Goal: Information Seeking & Learning: Learn about a topic

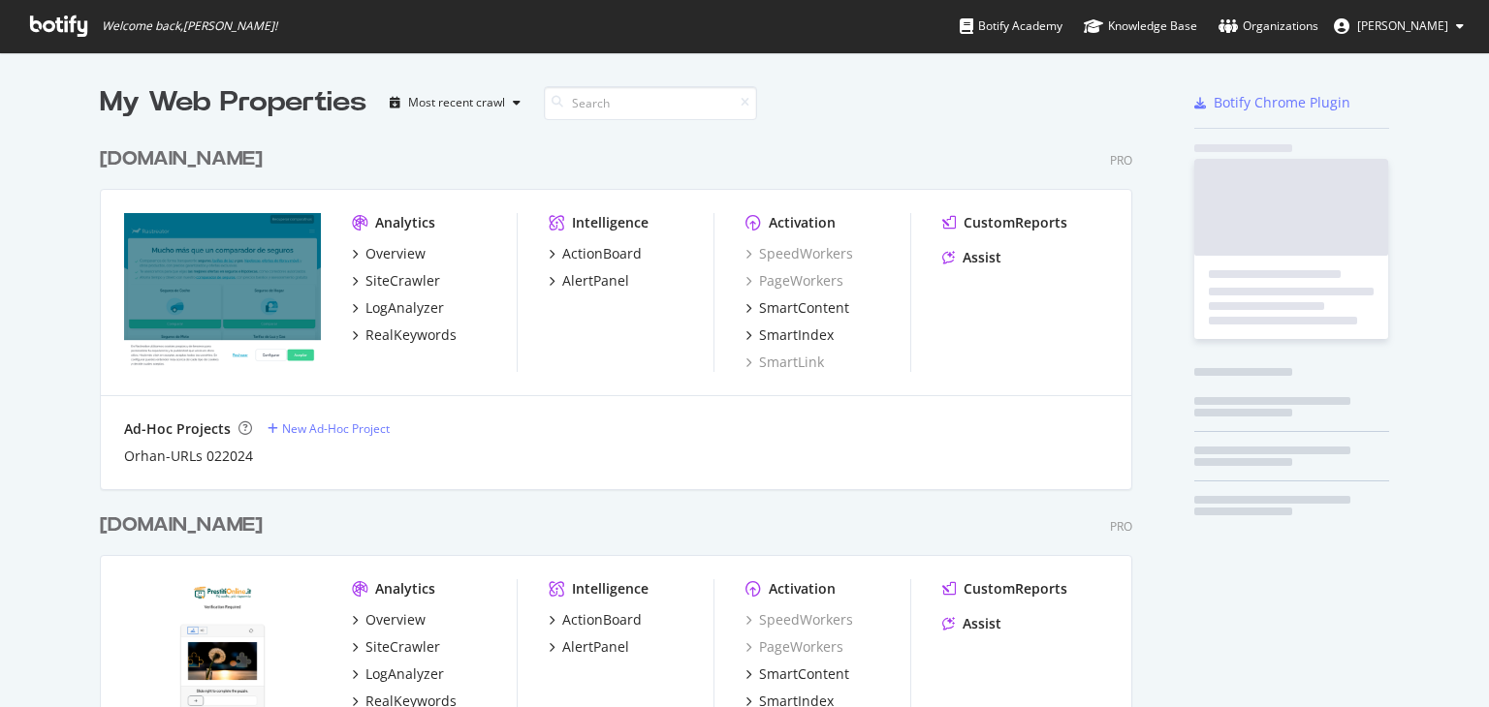
scroll to position [692, 1458]
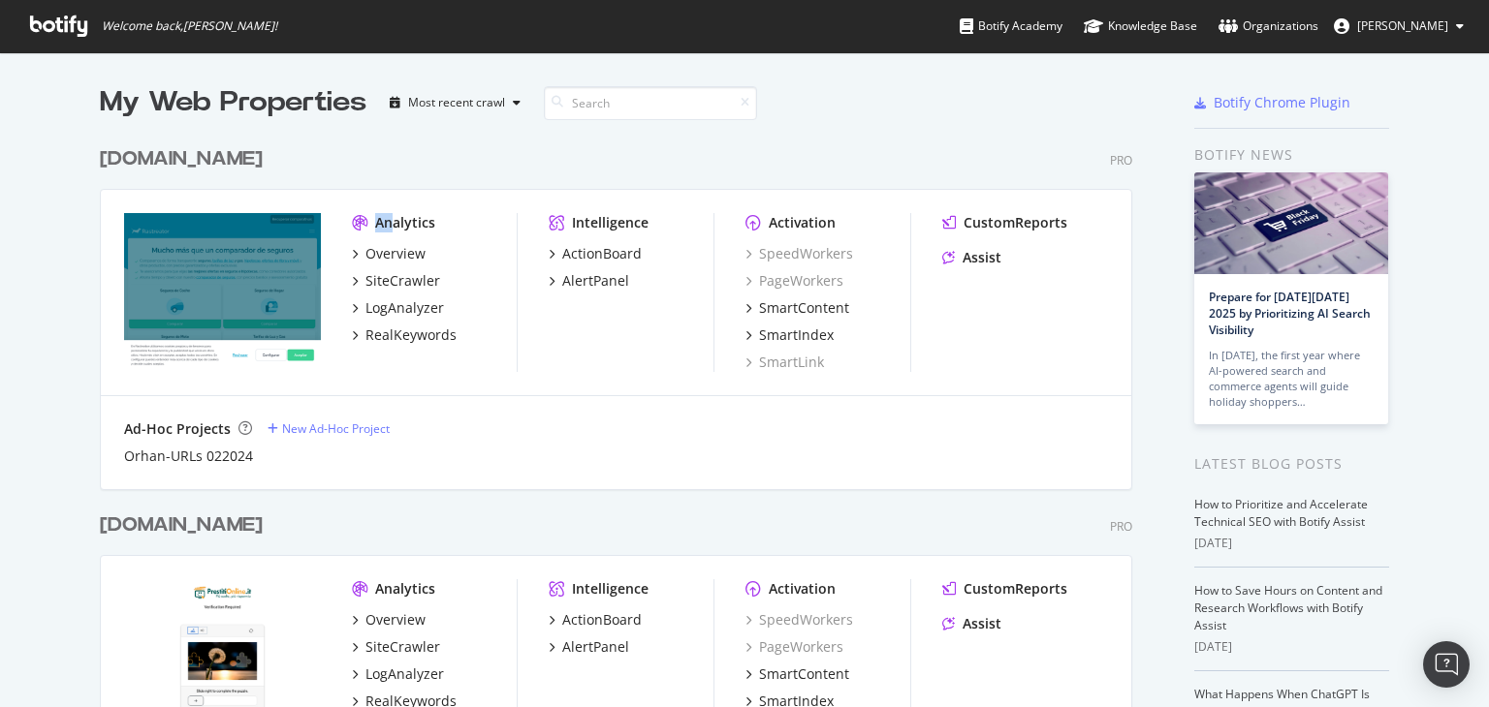
drag, startPoint x: 370, startPoint y: 233, endPoint x: 387, endPoint y: 222, distance: 19.6
click at [387, 222] on div "Analytics Overview SiteCrawler LogAnalyzer RealKeywords" at bounding box center [434, 292] width 165 height 159
click at [387, 222] on div "Analytics" at bounding box center [405, 222] width 60 height 19
click at [204, 160] on div "[DOMAIN_NAME]" at bounding box center [181, 159] width 163 height 28
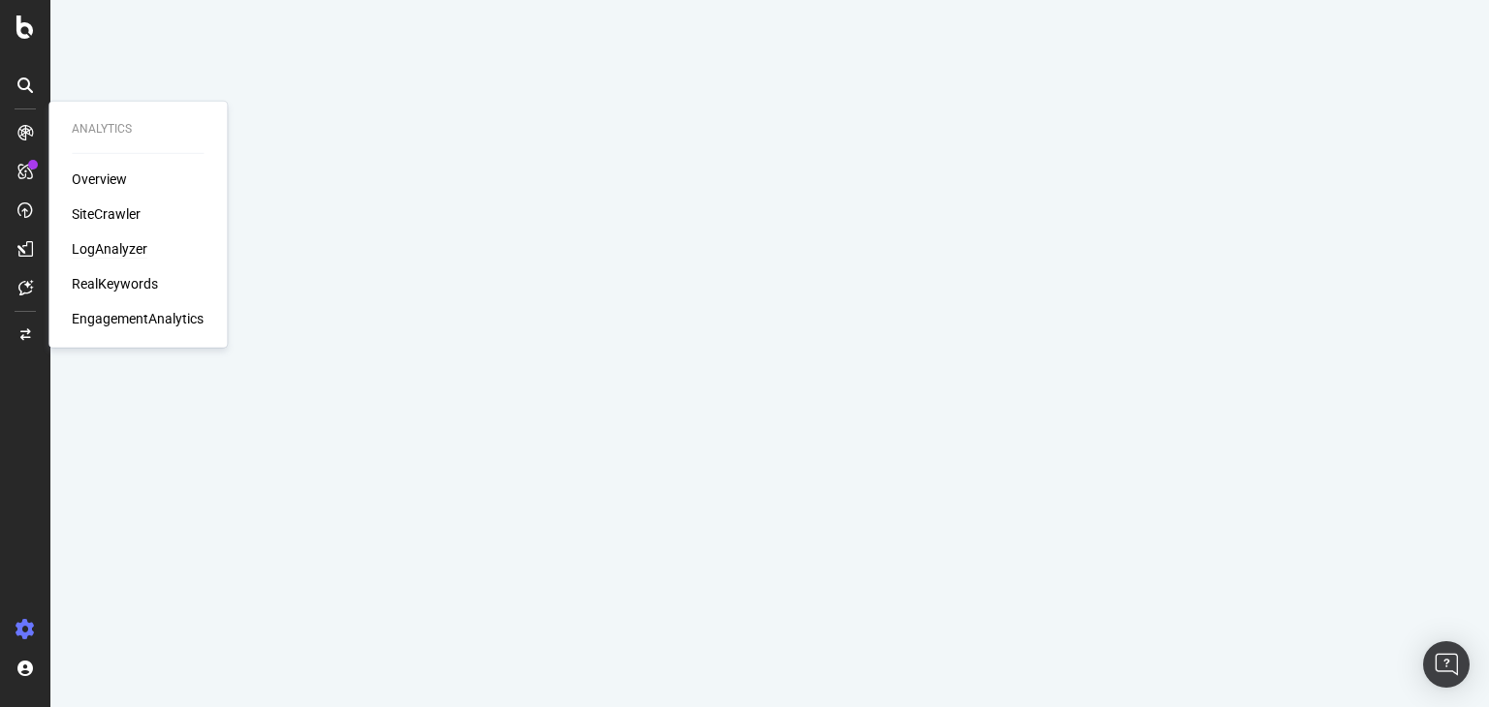
click at [137, 253] on div "LogAnalyzer" at bounding box center [110, 248] width 76 height 19
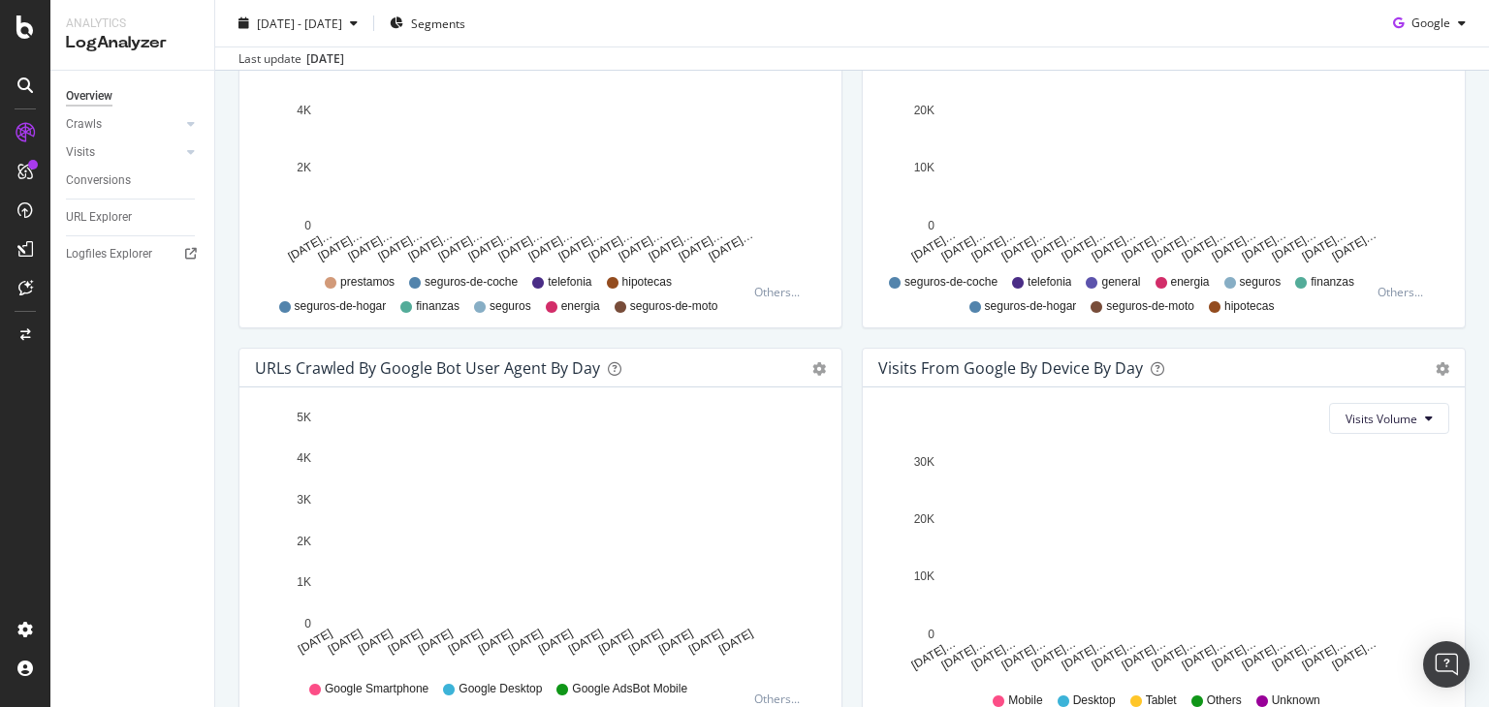
scroll to position [907, 0]
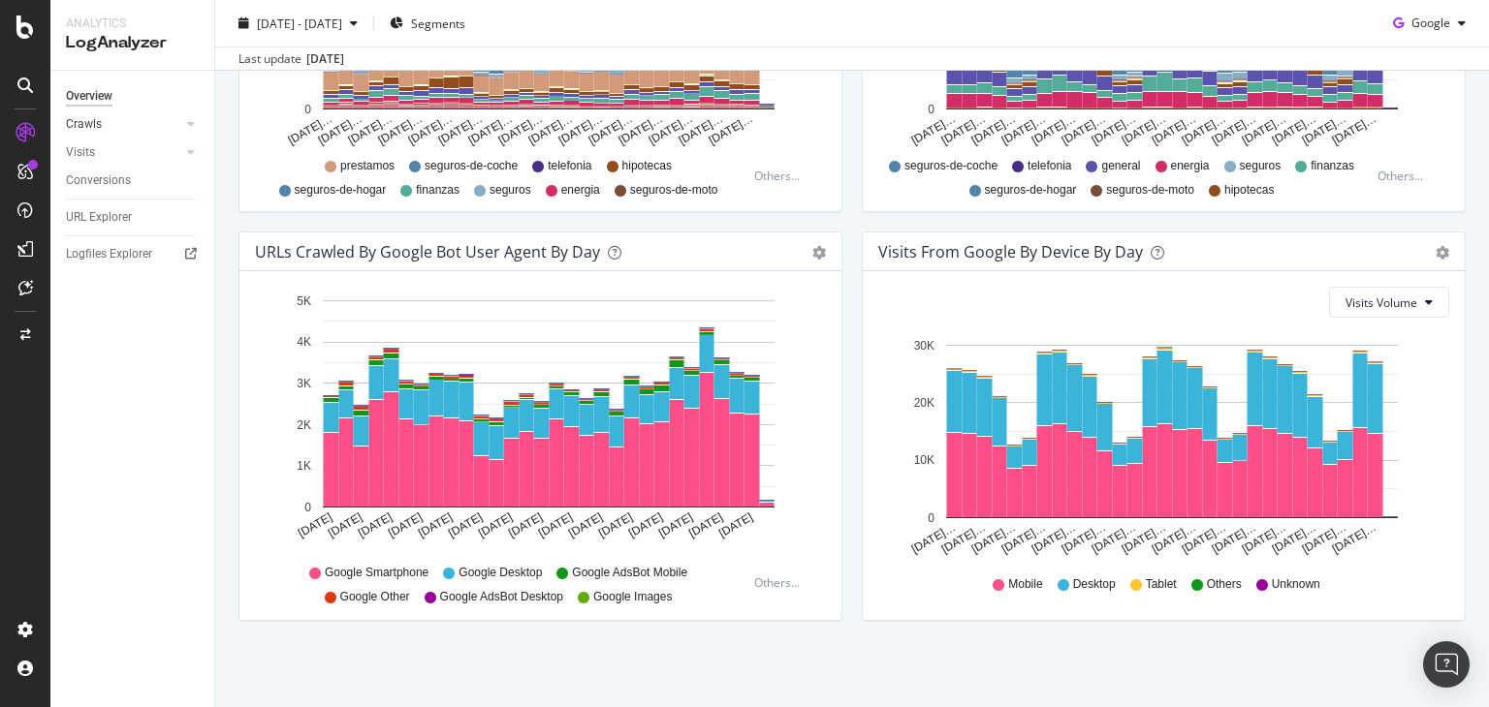
click at [180, 124] on div at bounding box center [171, 123] width 19 height 19
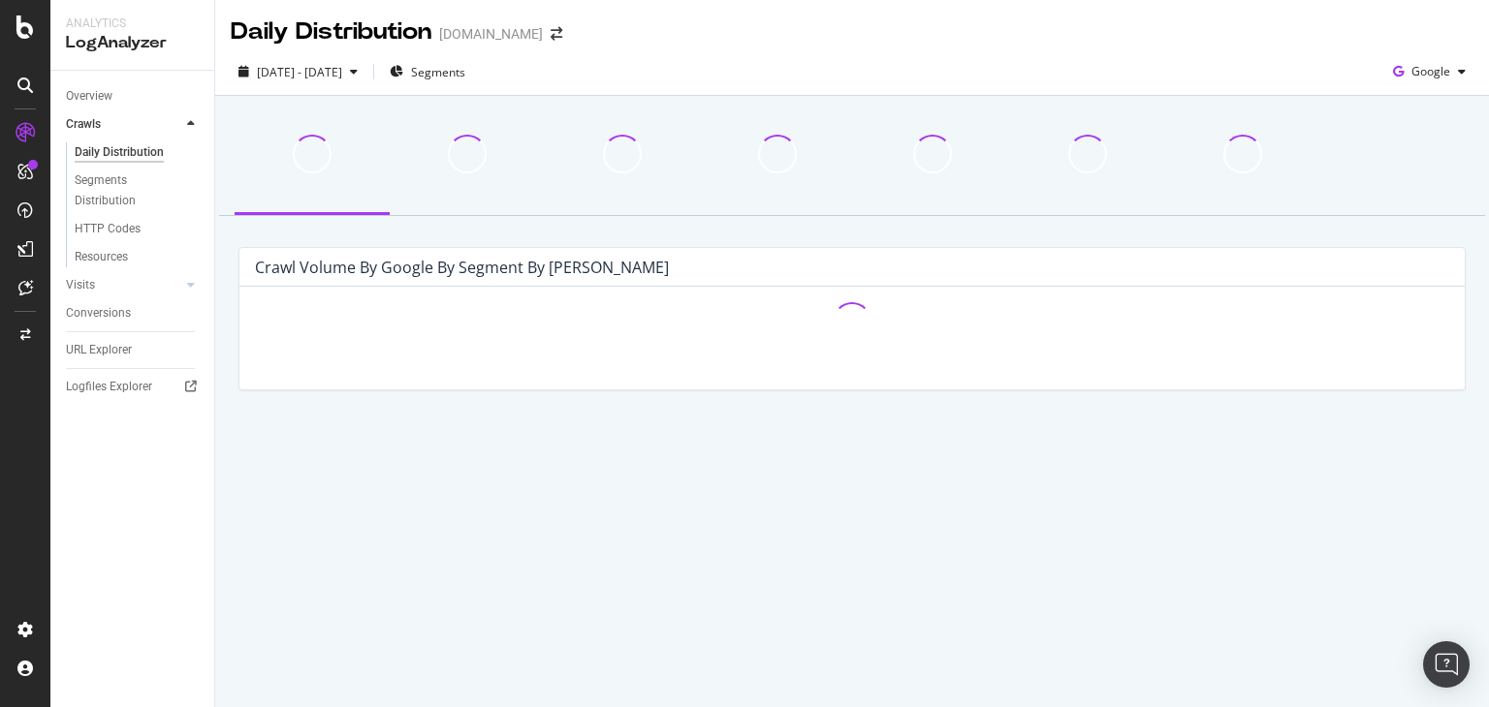
click at [180, 124] on div at bounding box center [171, 123] width 19 height 19
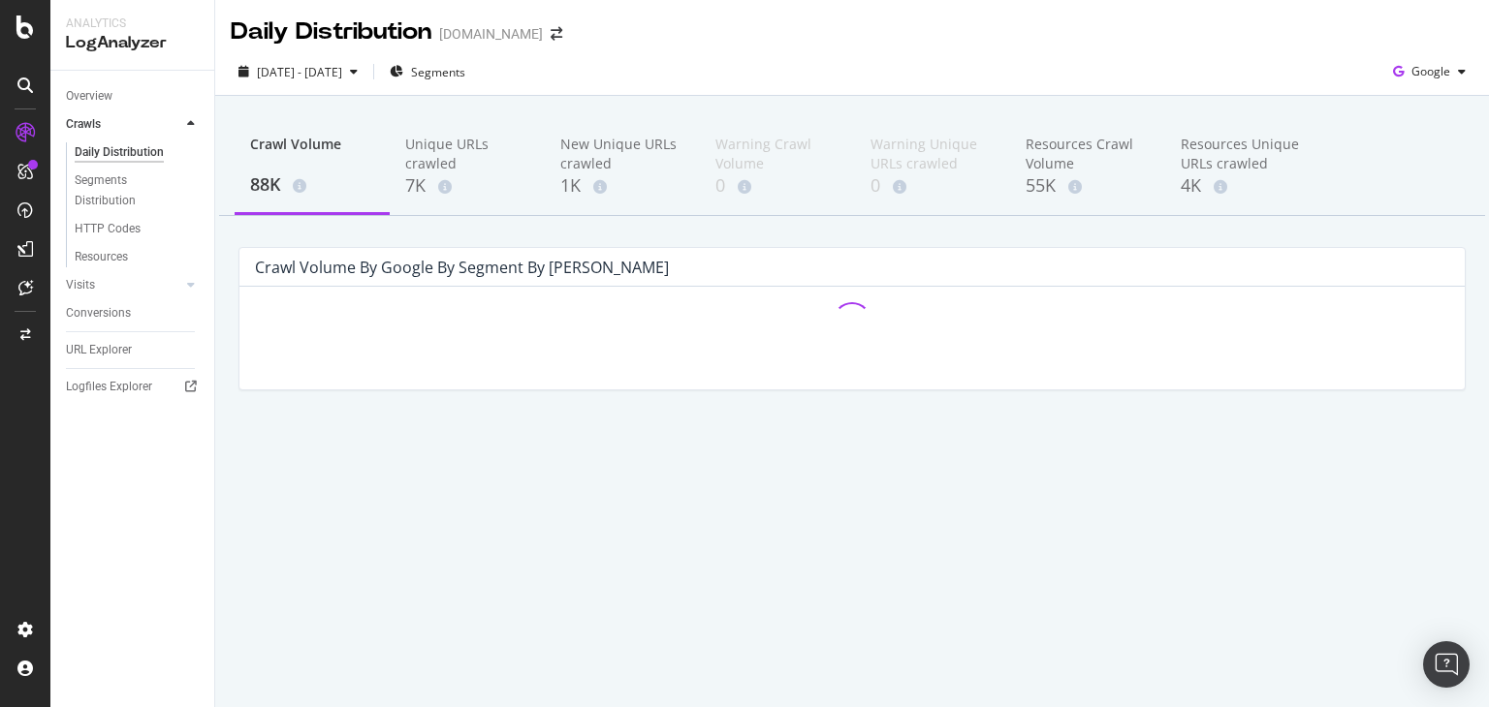
click at [180, 124] on div at bounding box center [171, 123] width 19 height 19
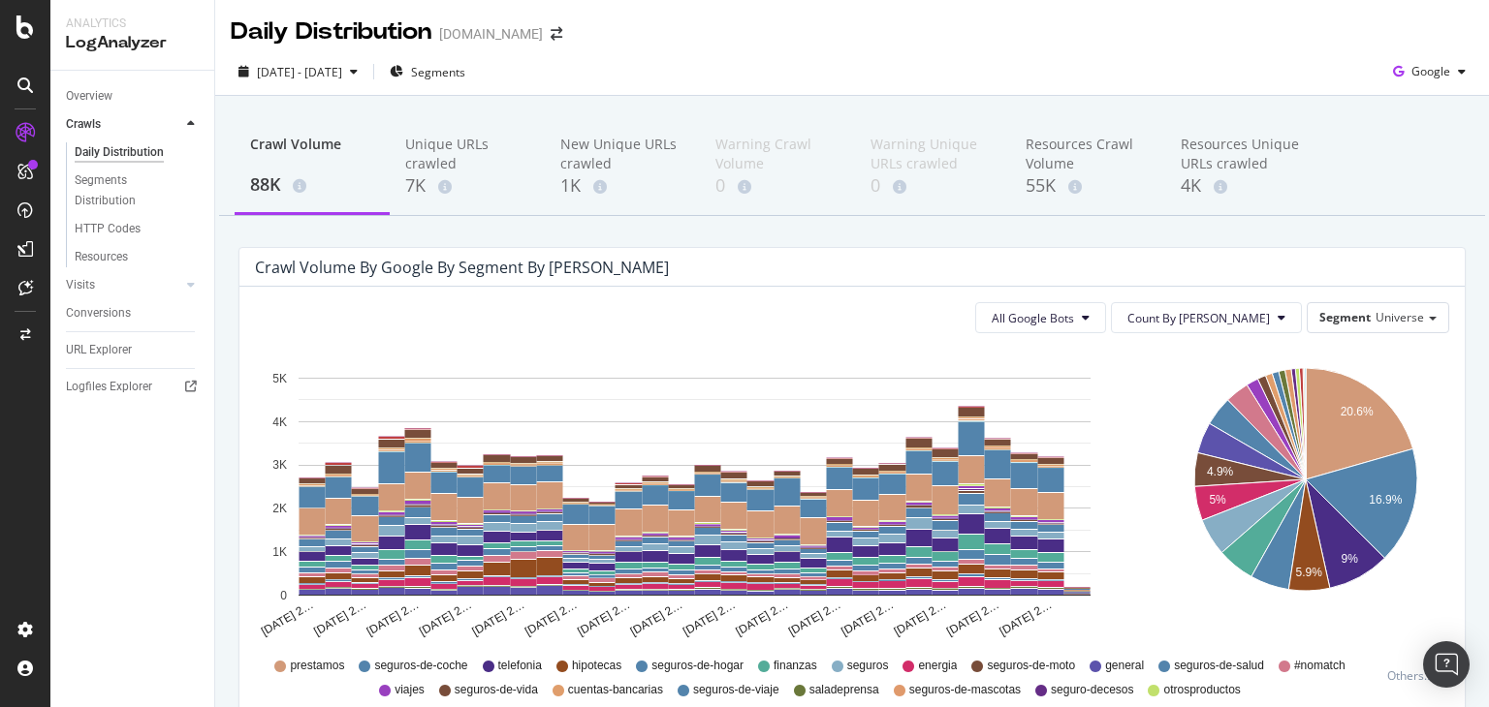
click at [190, 121] on icon at bounding box center [191, 124] width 8 height 12
click at [1122, 256] on div "Crawl Volume by google by Segment by [PERSON_NAME]" at bounding box center [851, 267] width 1225 height 39
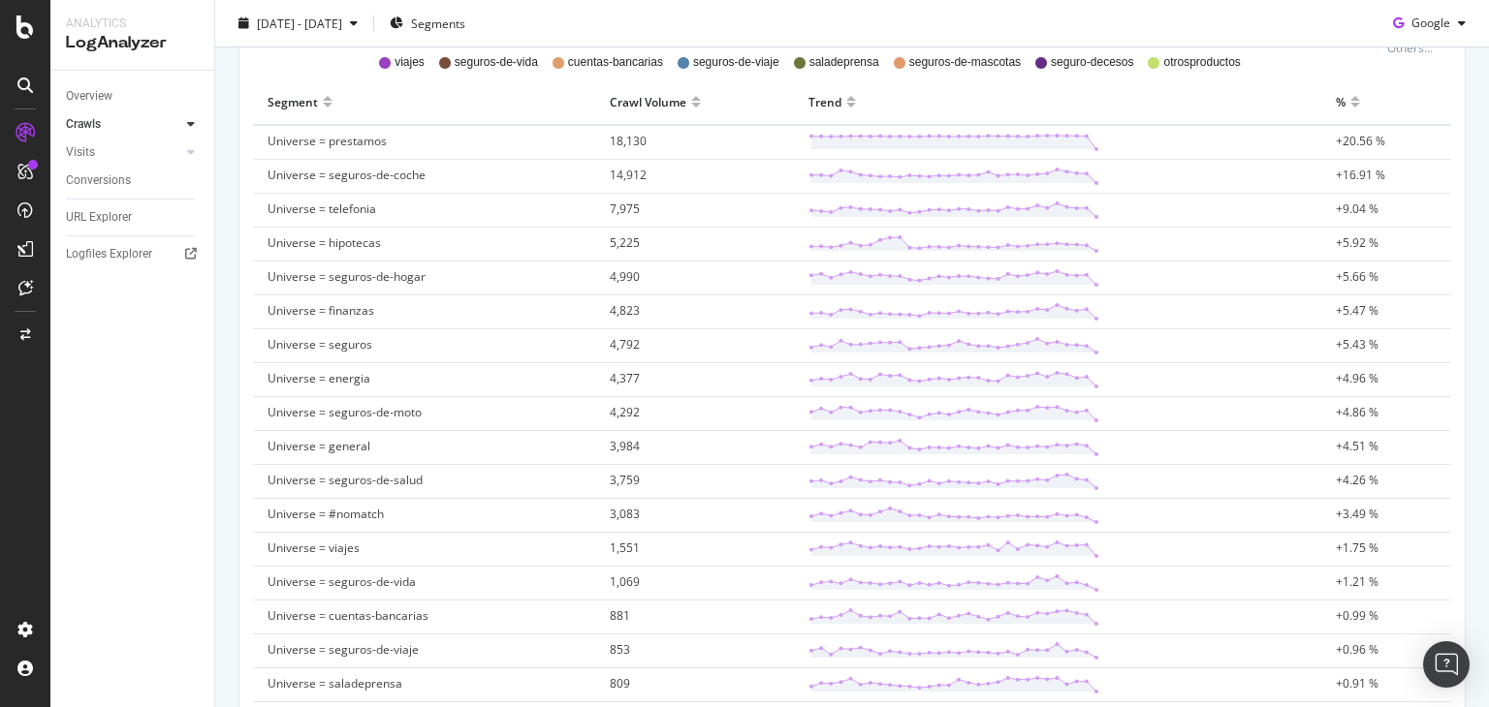
scroll to position [627, 0]
